Goal: Information Seeking & Learning: Learn about a topic

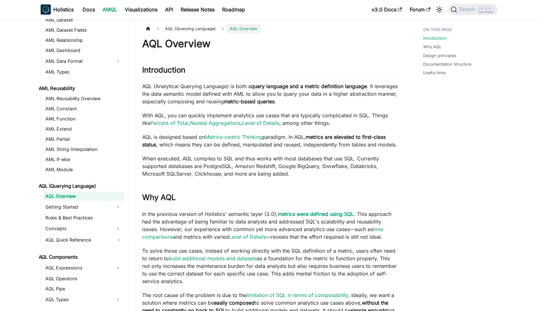
scroll to position [195, 0]
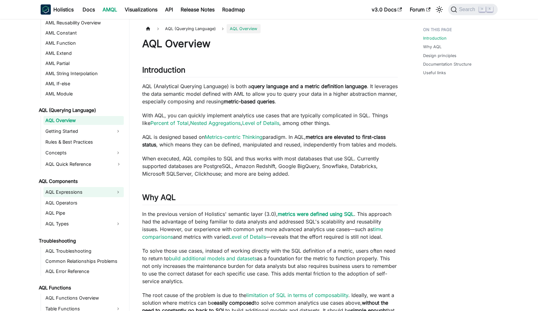
click at [84, 189] on link "AQL Expressions" at bounding box center [77, 192] width 69 height 10
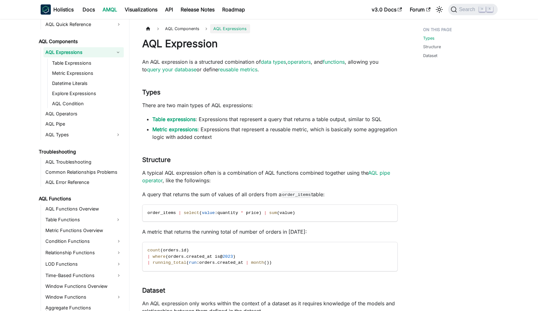
scroll to position [335, 0]
click at [99, 209] on link "AQL Functions Overview" at bounding box center [83, 208] width 80 height 9
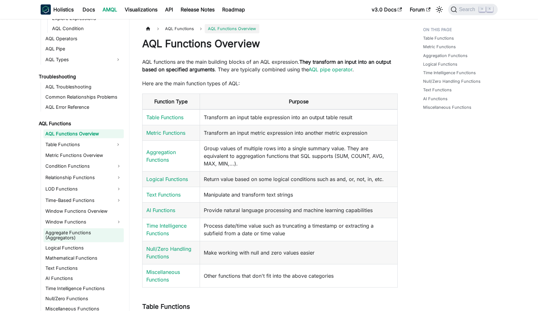
scroll to position [415, 0]
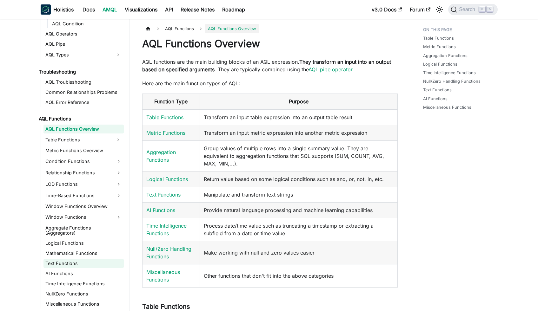
click at [71, 264] on link "Text Functions" at bounding box center [83, 263] width 80 height 9
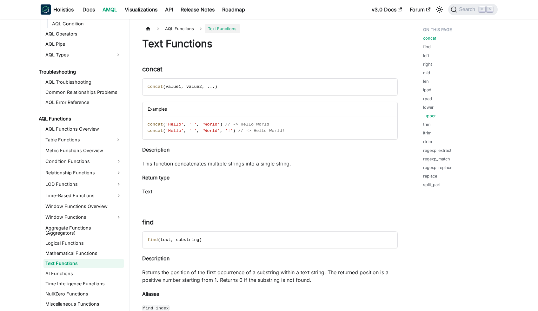
click at [429, 114] on link "upper" at bounding box center [429, 116] width 11 height 6
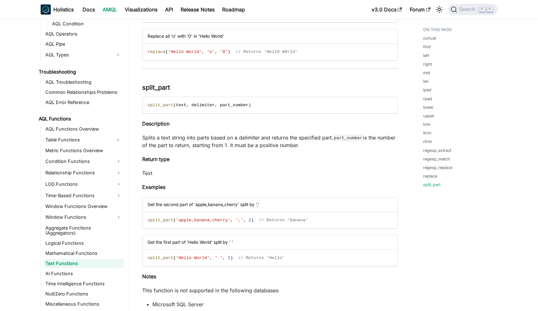
scroll to position [4017, 0]
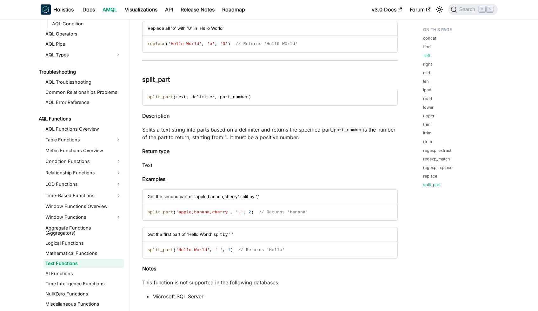
click at [424, 55] on link "left" at bounding box center [427, 56] width 6 height 6
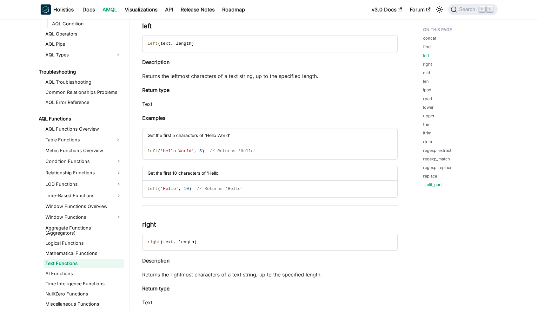
click at [436, 187] on link "split_part" at bounding box center [432, 185] width 17 height 6
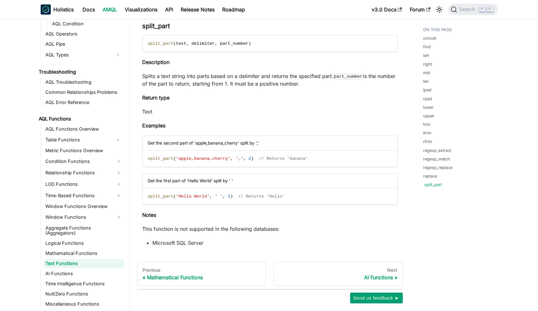
click at [433, 183] on link "split_part" at bounding box center [432, 185] width 17 height 6
click at [430, 44] on link "find" at bounding box center [428, 47] width 8 height 6
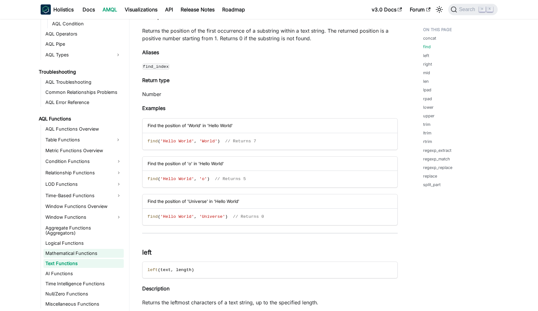
scroll to position [245, 0]
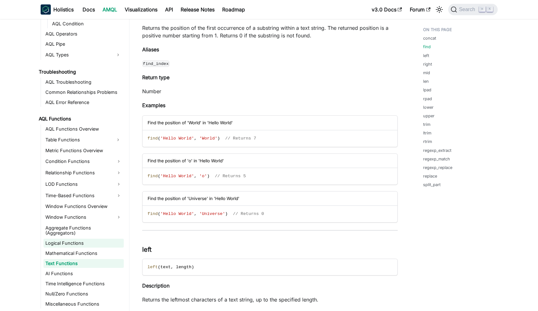
click at [91, 247] on link "Logical Functions" at bounding box center [83, 243] width 80 height 9
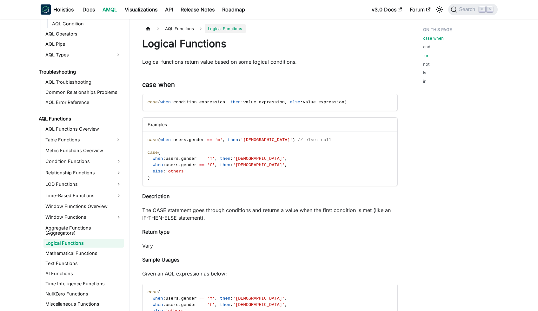
click at [426, 56] on link "or" at bounding box center [426, 56] width 4 height 6
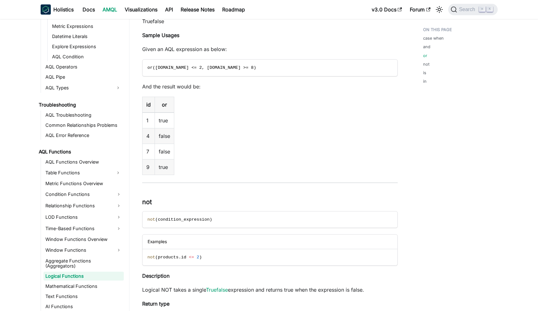
scroll to position [369, 0]
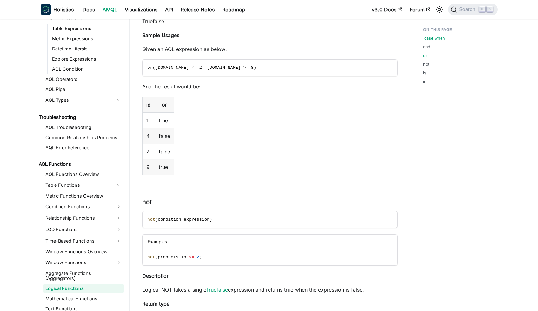
click at [436, 40] on link "case when" at bounding box center [434, 38] width 21 height 6
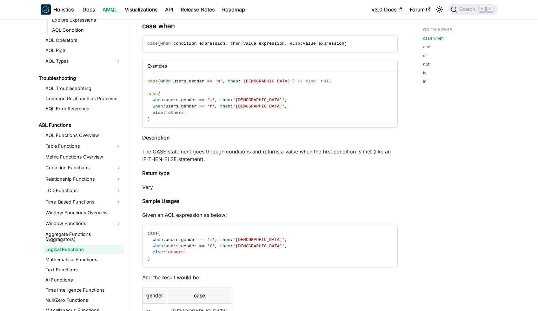
scroll to position [410, 0]
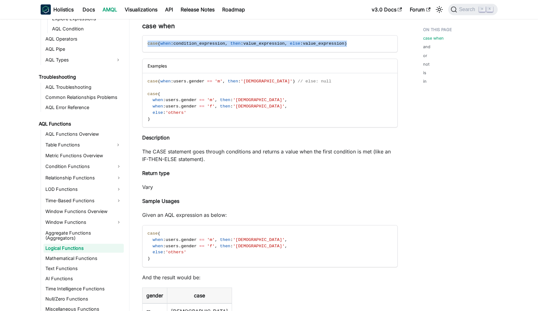
drag, startPoint x: 357, startPoint y: 45, endPoint x: 141, endPoint y: 45, distance: 216.2
copy span "case ( when : condition_expression , then : value_expression , else : value_exp…"
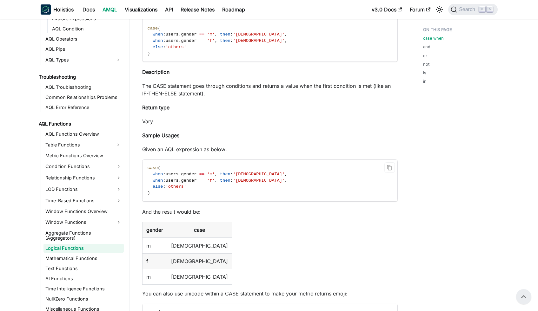
scroll to position [102, 0]
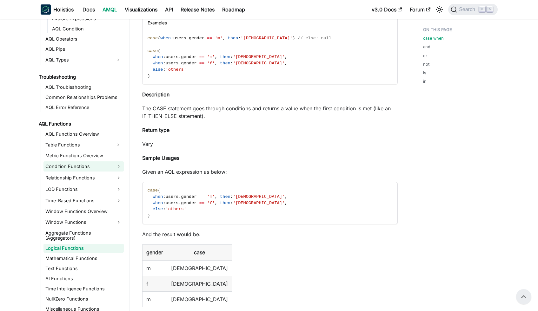
click at [83, 163] on link "Condition Functions" at bounding box center [83, 167] width 80 height 10
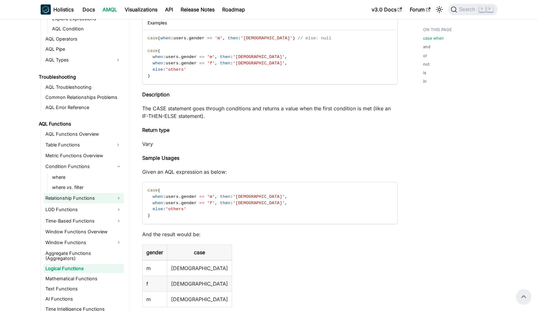
click at [76, 196] on link "Relationship Functions" at bounding box center [83, 198] width 80 height 10
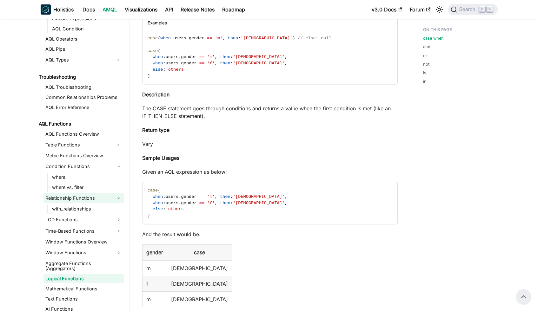
click at [76, 196] on link "Relationship Functions" at bounding box center [83, 198] width 80 height 10
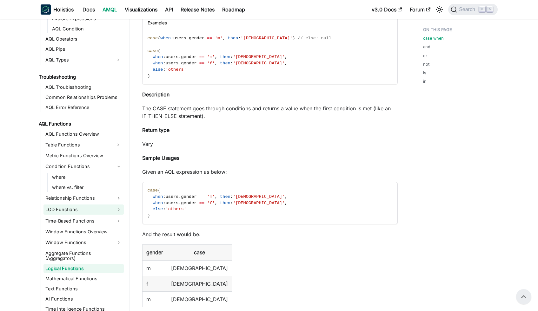
click at [80, 210] on link "LOD Functions" at bounding box center [83, 210] width 80 height 10
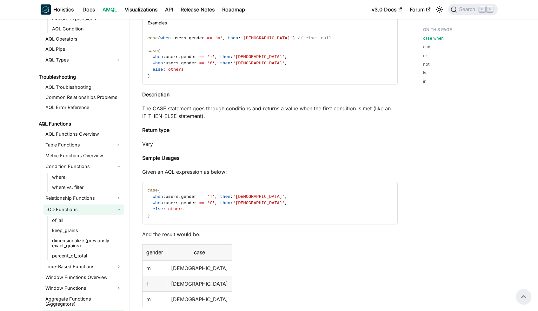
click at [80, 210] on link "LOD Functions" at bounding box center [83, 210] width 80 height 10
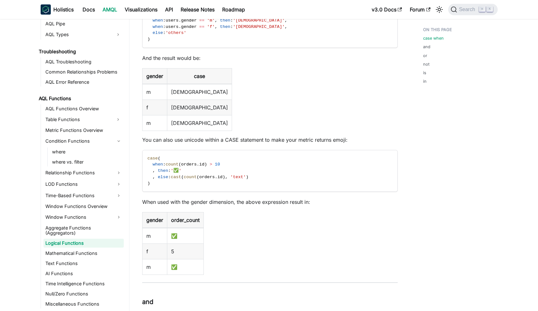
scroll to position [279, 0]
click at [78, 292] on link "Null/Zero Functions" at bounding box center [83, 294] width 80 height 9
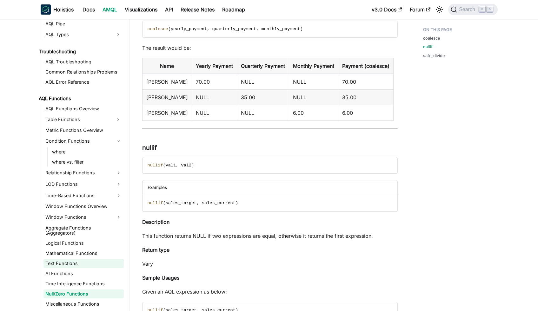
scroll to position [273, 0]
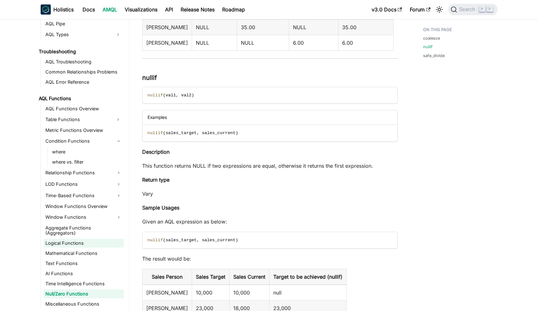
click at [87, 245] on link "Logical Functions" at bounding box center [83, 243] width 80 height 9
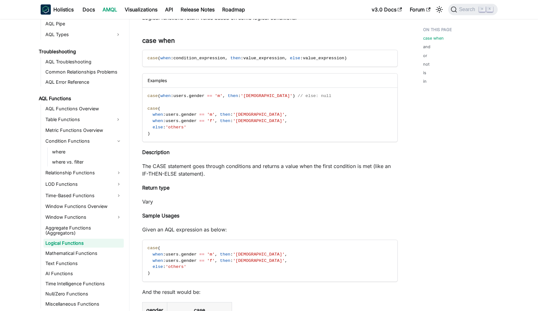
scroll to position [46, 0]
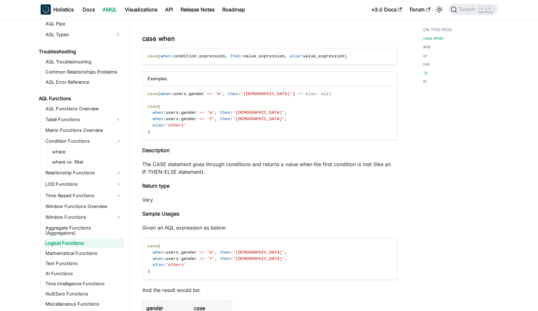
click at [424, 74] on link "is" at bounding box center [425, 73] width 3 height 6
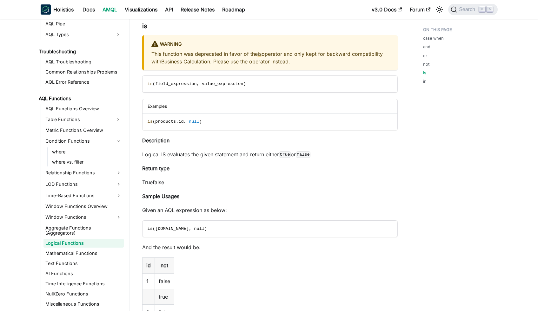
click at [426, 84] on ul "case when and or not is in" at bounding box center [457, 56] width 78 height 65
click at [425, 82] on link "in" at bounding box center [425, 81] width 3 height 6
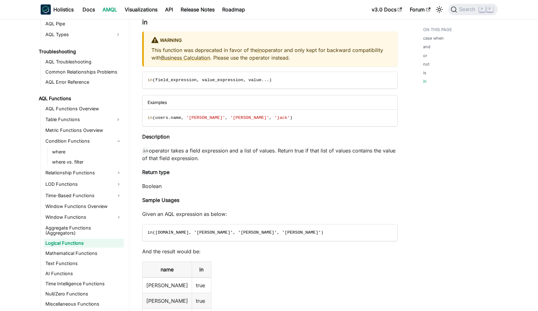
scroll to position [1814, 0]
click at [99, 123] on link "Table Functions" at bounding box center [77, 120] width 69 height 10
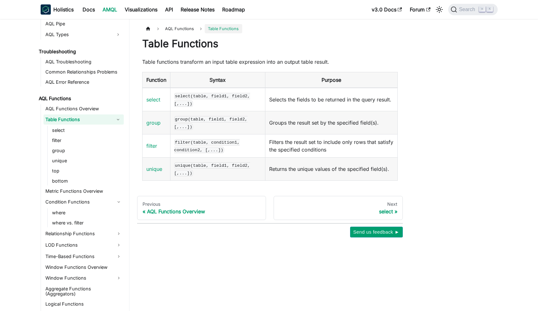
click at [99, 123] on link "Table Functions" at bounding box center [77, 120] width 69 height 10
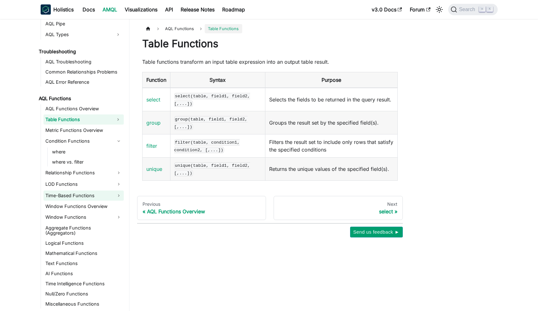
click at [92, 199] on link "Time-Based Functions" at bounding box center [83, 196] width 80 height 10
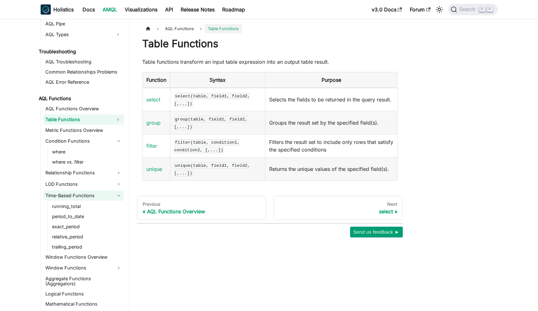
click at [93, 198] on link "Time-Based Functions" at bounding box center [83, 196] width 80 height 10
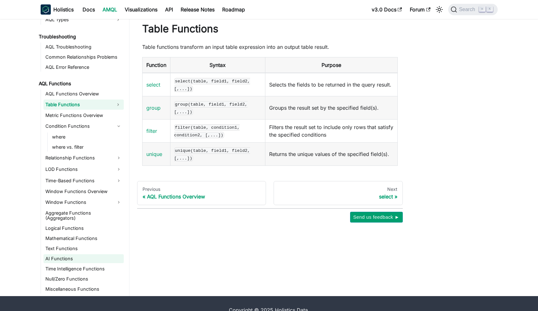
scroll to position [28, 0]
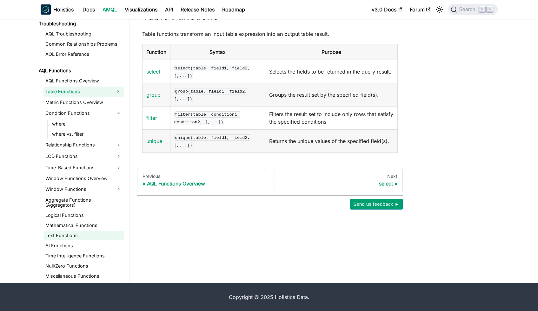
click at [77, 234] on link "Text Functions" at bounding box center [83, 235] width 80 height 9
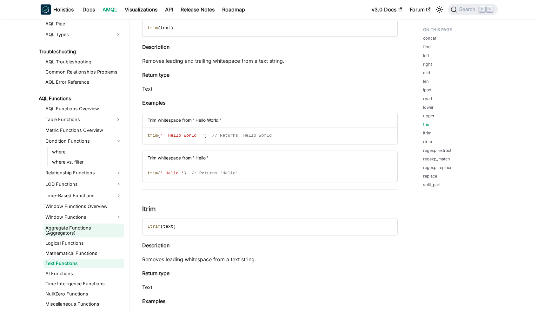
scroll to position [2206, 0]
click at [74, 243] on link "Logical Functions" at bounding box center [83, 243] width 80 height 9
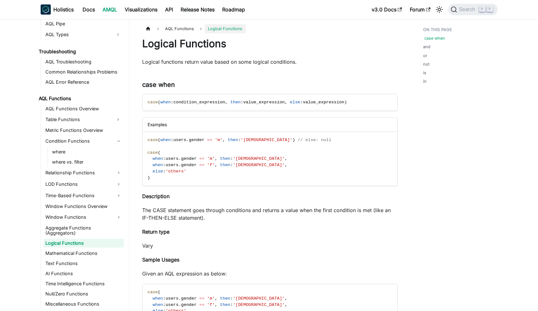
click at [430, 37] on link "case when" at bounding box center [434, 38] width 21 height 6
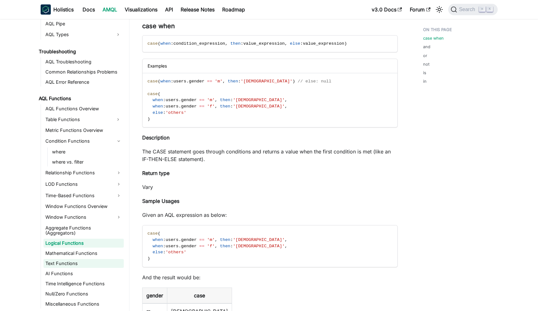
click at [76, 265] on link "Text Functions" at bounding box center [83, 263] width 80 height 9
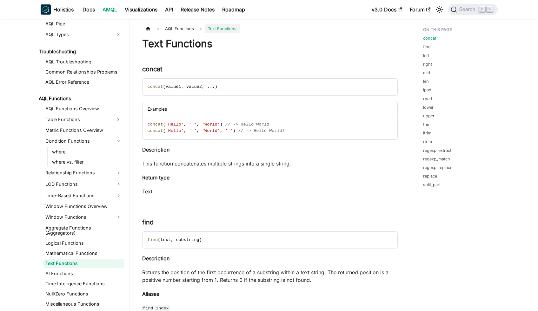
click at [425, 43] on ul "concat find left right mid len lpad rpad lower upper trim ltrim rtrim regexp_ex…" at bounding box center [457, 108] width 78 height 169
click at [427, 45] on link "find" at bounding box center [428, 47] width 8 height 6
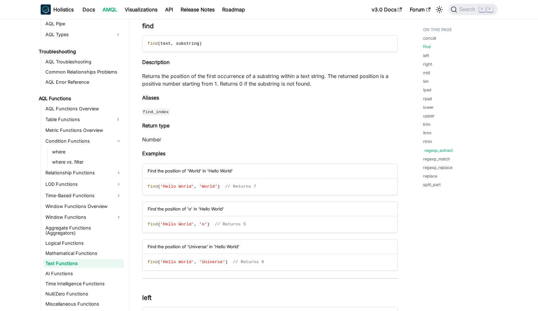
click at [433, 149] on link "regexp_extract" at bounding box center [438, 151] width 28 height 6
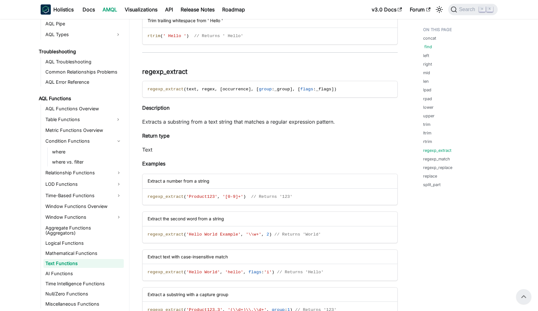
click at [427, 47] on link "find" at bounding box center [428, 47] width 8 height 6
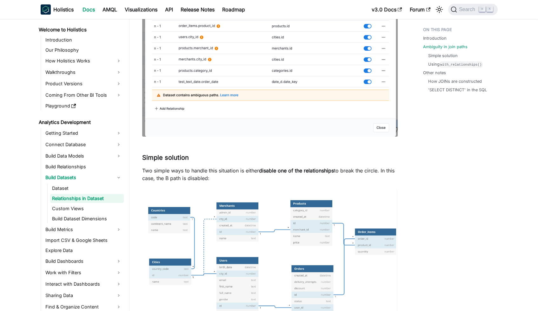
scroll to position [905, 0]
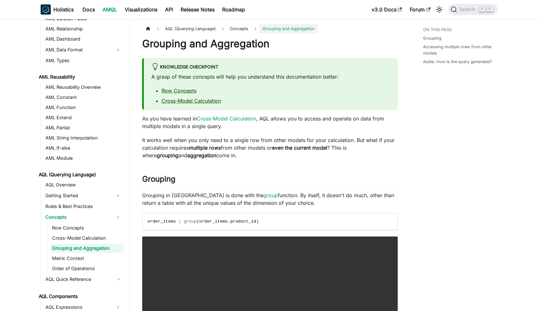
click at [98, 249] on link "Grouping and Aggregation" at bounding box center [87, 248] width 74 height 9
click at [181, 89] on link "Row Concepts" at bounding box center [179, 91] width 35 height 6
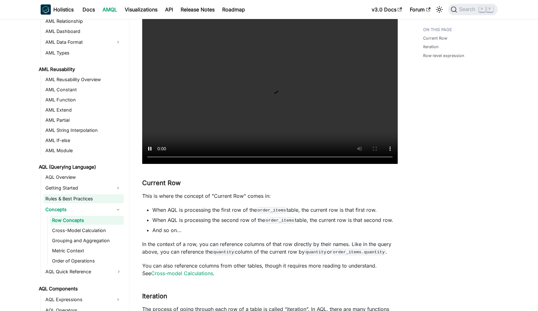
scroll to position [138, 0]
click at [101, 229] on link "Cross-Model Calculation" at bounding box center [87, 230] width 74 height 9
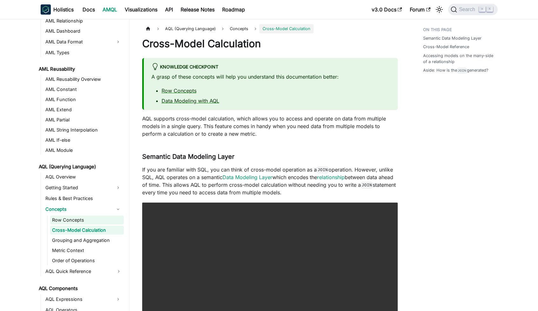
click at [74, 224] on link "Row Concepts" at bounding box center [87, 220] width 74 height 9
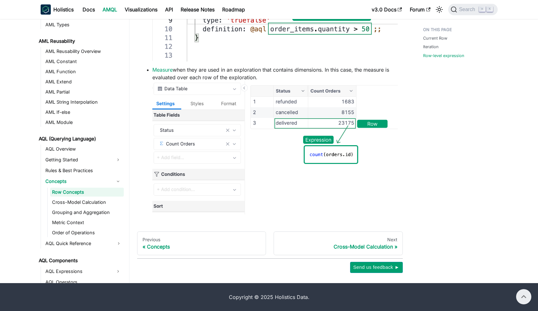
scroll to position [735, 0]
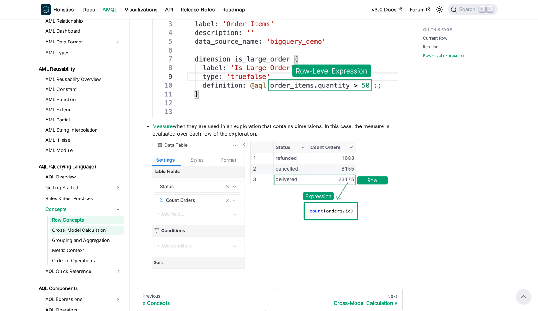
click at [93, 232] on link "Cross-Model Calculation" at bounding box center [87, 230] width 74 height 9
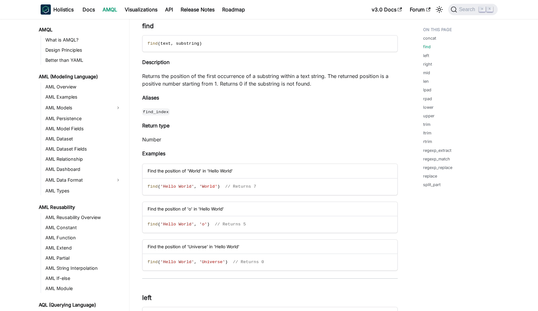
scroll to position [435, 0]
